Goal: Find specific page/section: Find specific page/section

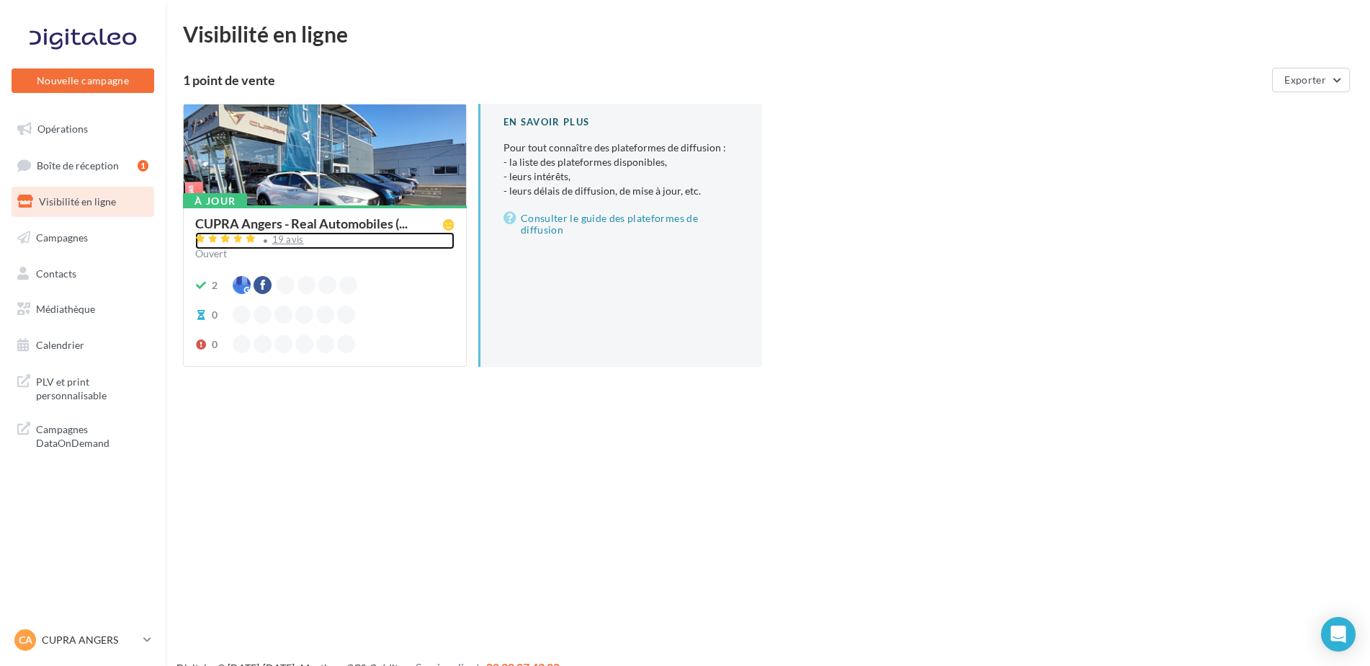
click at [285, 241] on div "19 avis" at bounding box center [288, 239] width 32 height 9
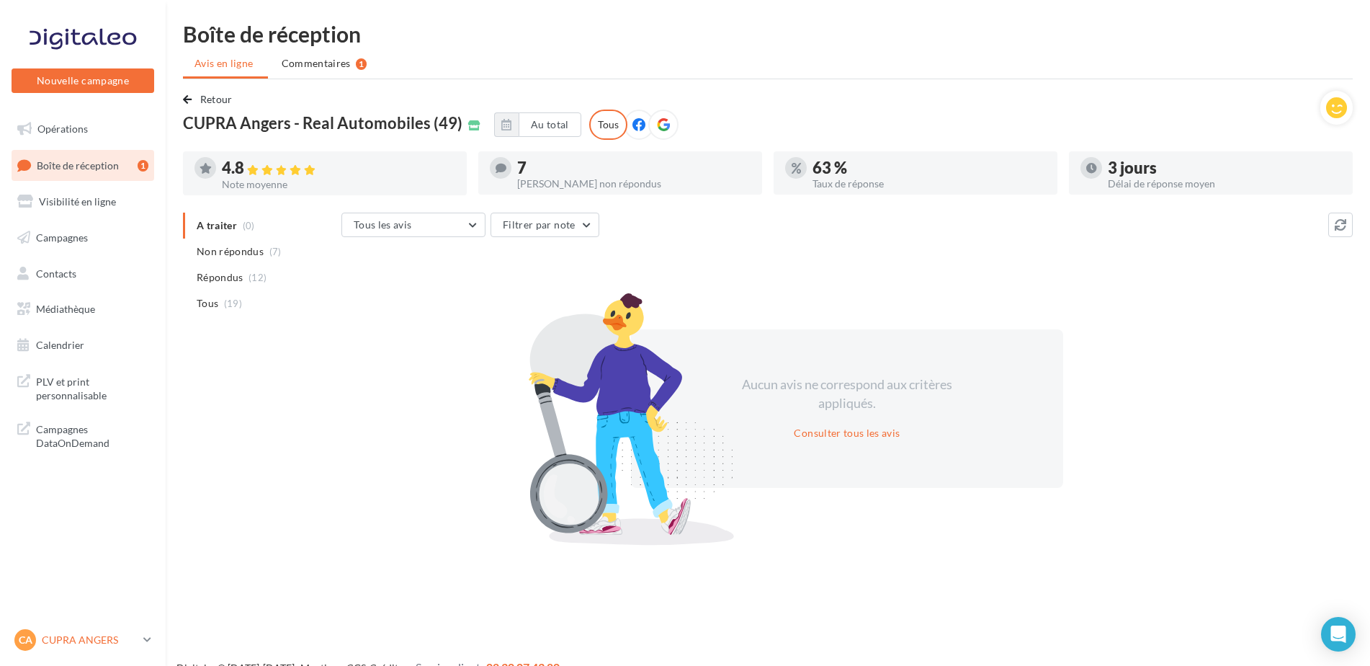
click at [78, 638] on p "CUPRA ANGERS" at bounding box center [90, 639] width 96 height 14
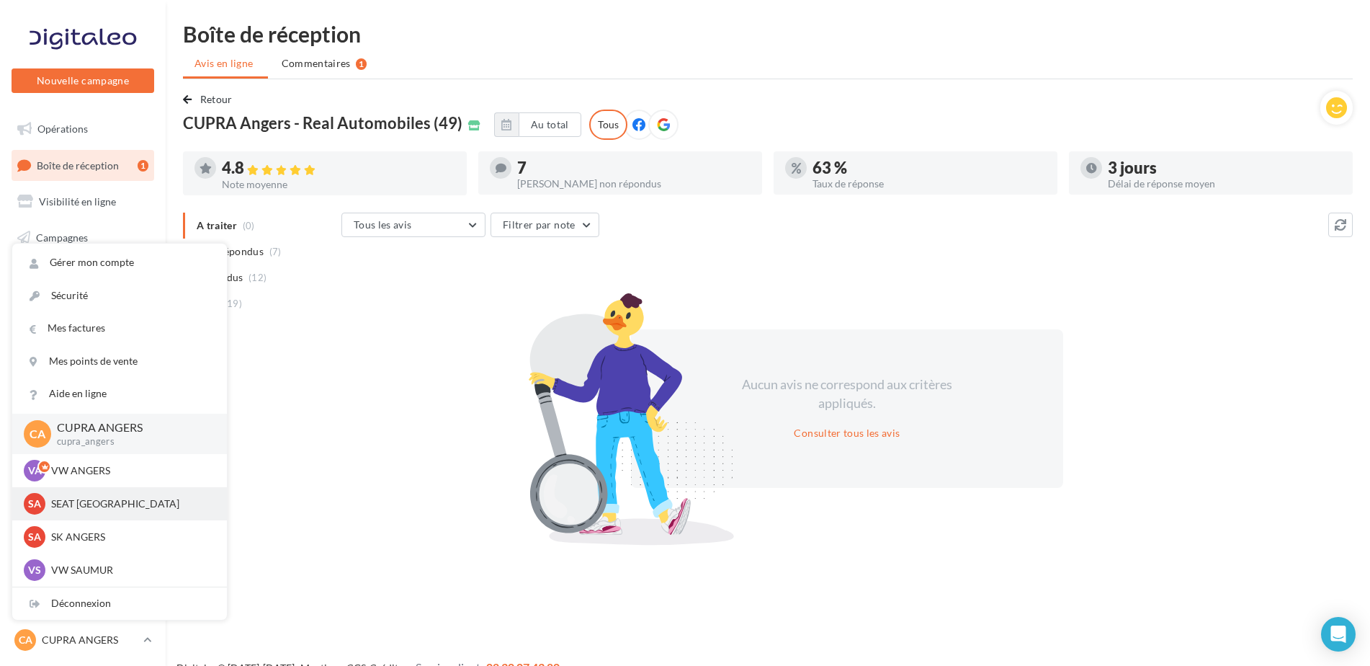
click at [86, 503] on p "SEAT [GEOGRAPHIC_DATA]" at bounding box center [130, 503] width 158 height 14
